Goal: Use online tool/utility: Utilize a website feature to perform a specific function

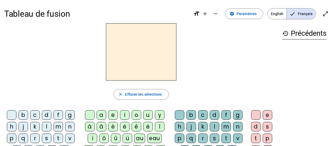
click at [60, 127] on div "m" at bounding box center [59, 127] width 10 height 10
click at [101, 115] on div "a" at bounding box center [102, 115] width 10 height 10
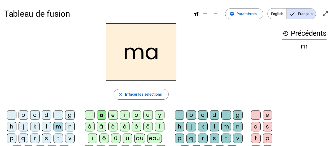
click at [58, 138] on div "t" at bounding box center [59, 138] width 10 height 10
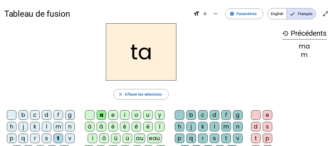
click at [46, 127] on div "l" at bounding box center [47, 127] width 10 height 10
click at [213, 139] on div "s" at bounding box center [215, 138] width 10 height 10
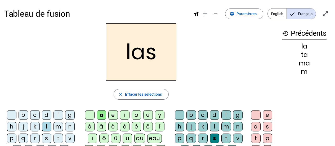
click at [12, 138] on div "p" at bounding box center [12, 138] width 10 height 10
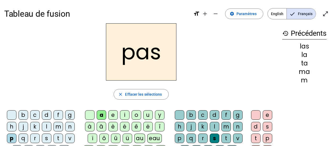
click at [58, 138] on div "t" at bounding box center [59, 138] width 10 height 10
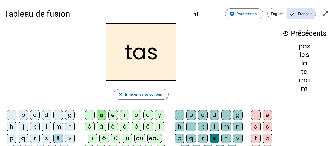
click at [182, 116] on div at bounding box center [180, 115] width 10 height 10
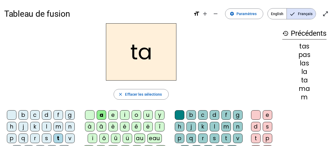
click at [48, 137] on div "s" at bounding box center [47, 138] width 10 height 10
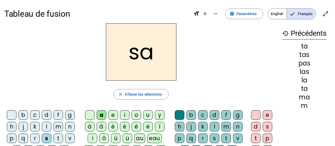
click at [214, 125] on div "l" at bounding box center [215, 127] width 10 height 10
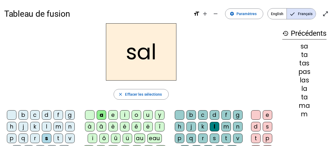
click at [59, 127] on div "m" at bounding box center [59, 127] width 10 height 10
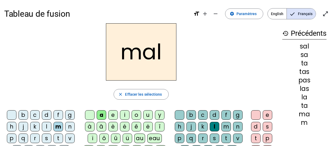
click at [23, 116] on div "b" at bounding box center [24, 115] width 10 height 10
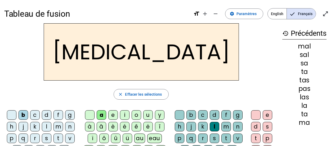
click at [215, 138] on div "s" at bounding box center [215, 138] width 10 height 10
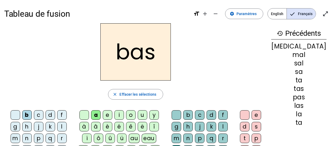
click at [34, 136] on div "p" at bounding box center [39, 138] width 10 height 10
